Goal: Task Accomplishment & Management: Manage account settings

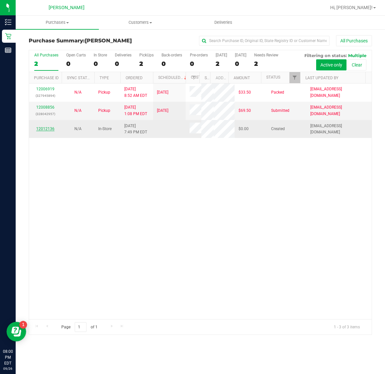
click at [51, 131] on link "12012136" at bounding box center [45, 128] width 18 height 5
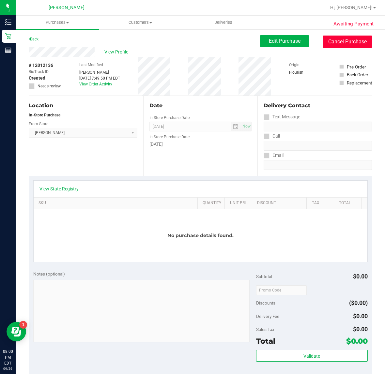
click at [325, 41] on button "Cancel Purchase" at bounding box center [347, 42] width 49 height 12
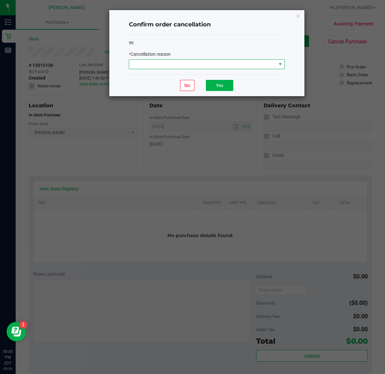
click at [274, 66] on span at bounding box center [202, 64] width 147 height 9
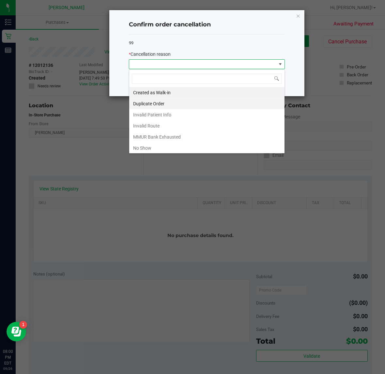
scroll to position [10, 155]
click at [160, 101] on li "Duplicate Order" at bounding box center [206, 103] width 155 height 11
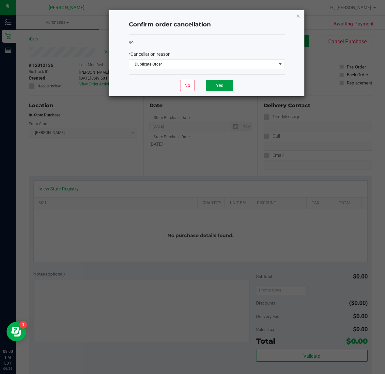
click at [213, 81] on button "Yes" at bounding box center [219, 85] width 27 height 11
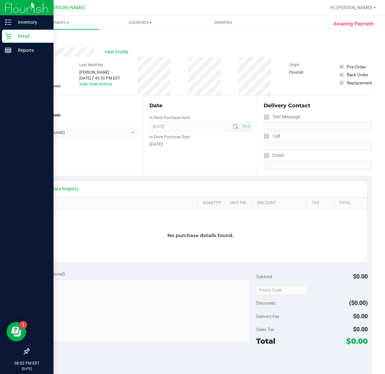
click at [12, 39] on p "Retail" at bounding box center [30, 36] width 39 height 8
